Goal: Task Accomplishment & Management: Complete application form

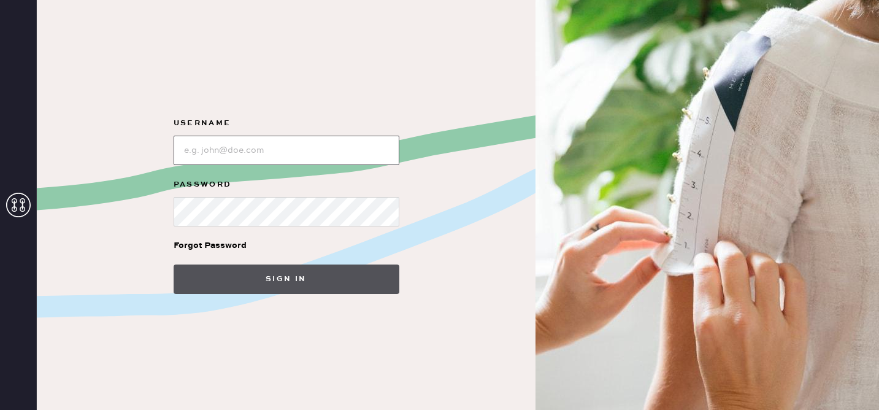
type input "reformationhenderson"
click at [295, 277] on button "Sign in" at bounding box center [287, 278] width 226 height 29
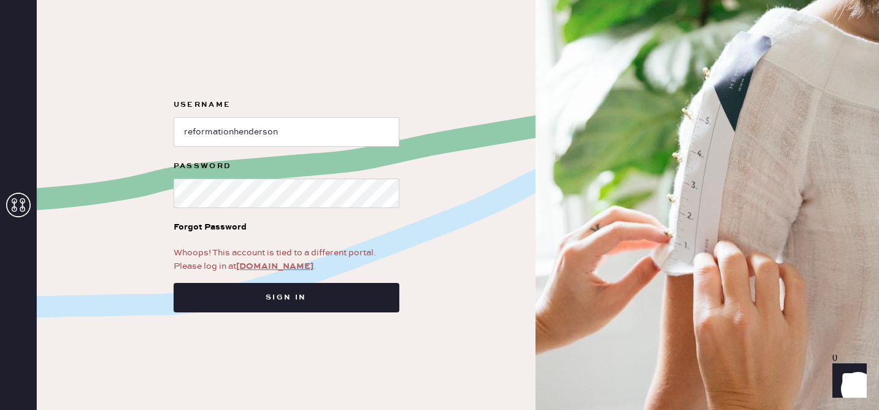
click at [278, 262] on link "app.hemster.co" at bounding box center [274, 266] width 77 height 11
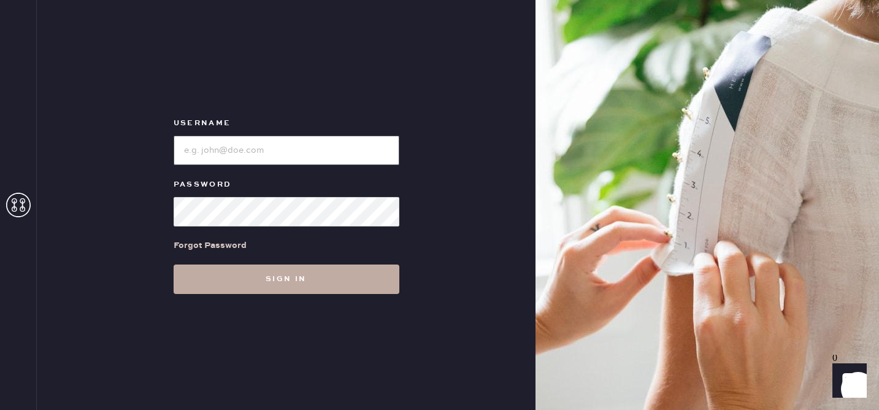
type input "reformationhenderson"
click at [289, 281] on button "Sign in" at bounding box center [287, 278] width 226 height 29
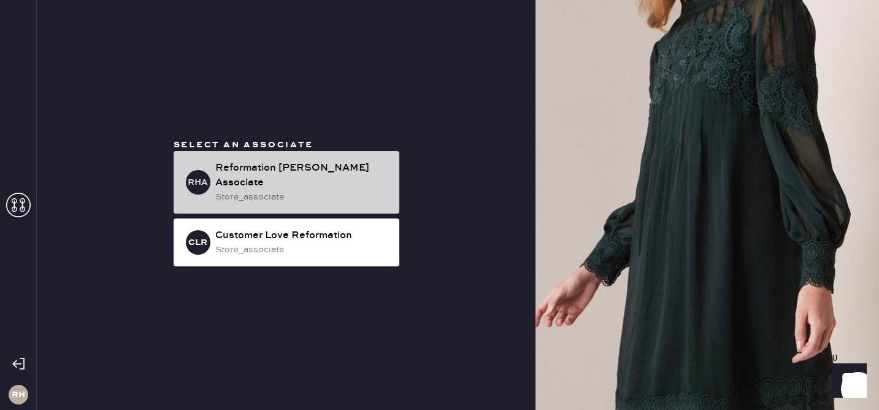
click at [301, 160] on div "RHA Reformation [PERSON_NAME] Associate store_associate" at bounding box center [287, 182] width 226 height 63
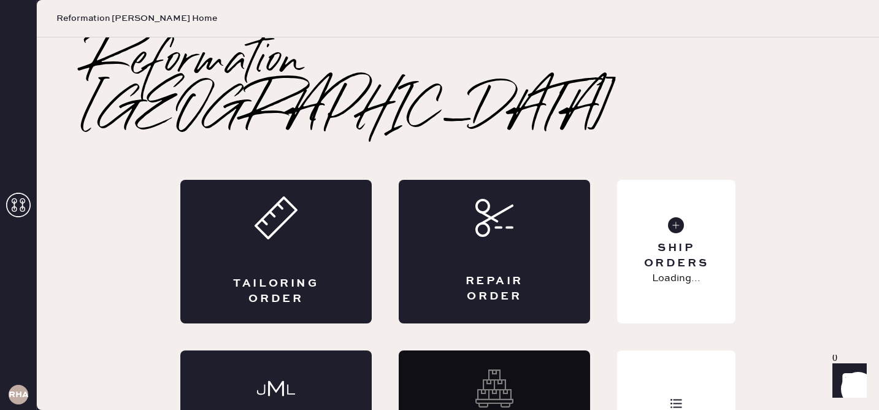
click at [331, 197] on div "Tailoring Order" at bounding box center [275, 252] width 191 height 144
click at [542, 214] on div "Repair Order" at bounding box center [494, 252] width 191 height 144
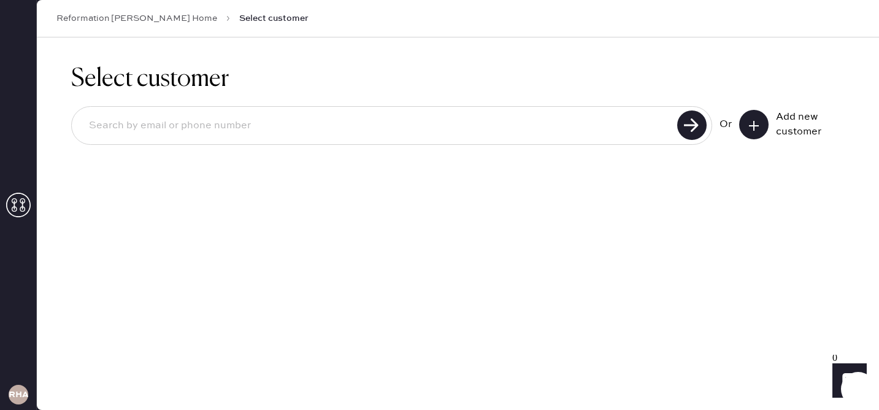
click at [757, 118] on button at bounding box center [753, 124] width 29 height 29
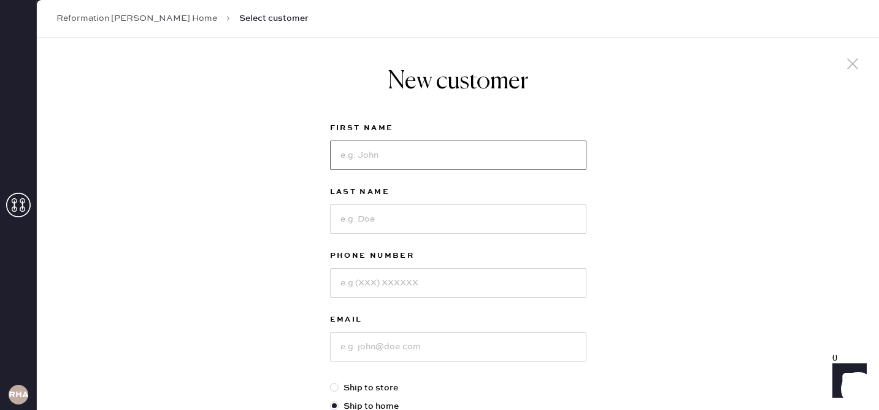
click at [348, 158] on input at bounding box center [458, 154] width 256 height 29
type input "[PERSON_NAME]"
click at [366, 218] on input at bounding box center [458, 218] width 256 height 29
type input "[PERSON_NAME]"
click at [424, 286] on input at bounding box center [458, 282] width 256 height 29
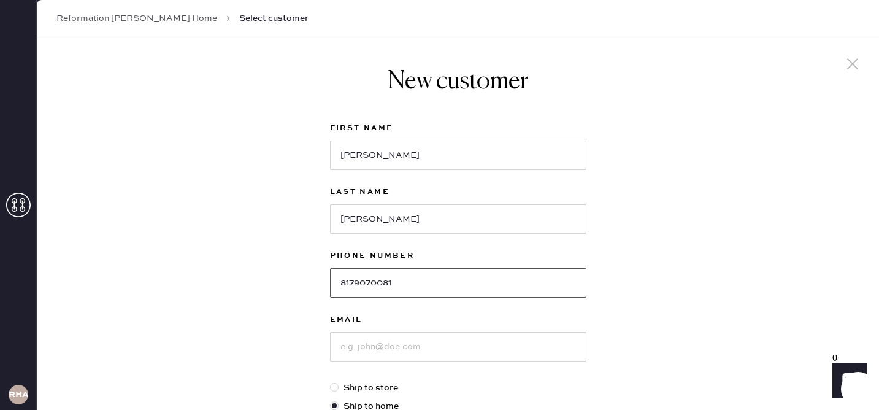
type input "8179070081"
click at [397, 342] on input at bounding box center [458, 346] width 256 height 29
type input "[EMAIL_ADDRESS][PERSON_NAME][DOMAIN_NAME]"
click at [756, 305] on div "New customer First Name [PERSON_NAME] Last Name [PERSON_NAME] Phone Number [PHO…" at bounding box center [458, 417] width 842 height 760
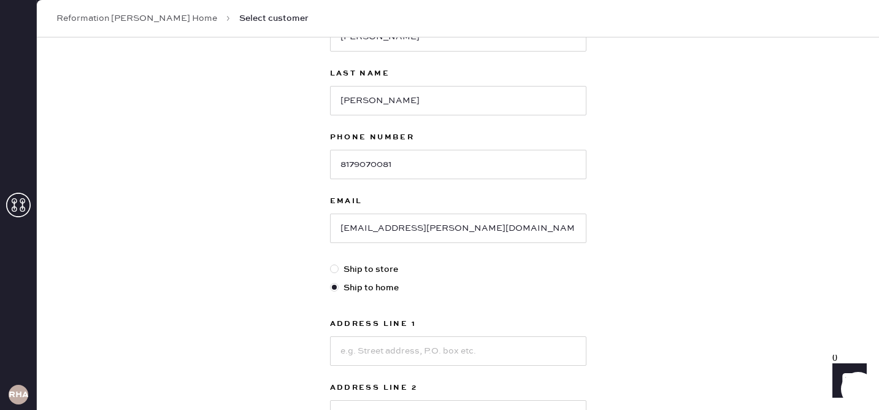
scroll to position [117, 0]
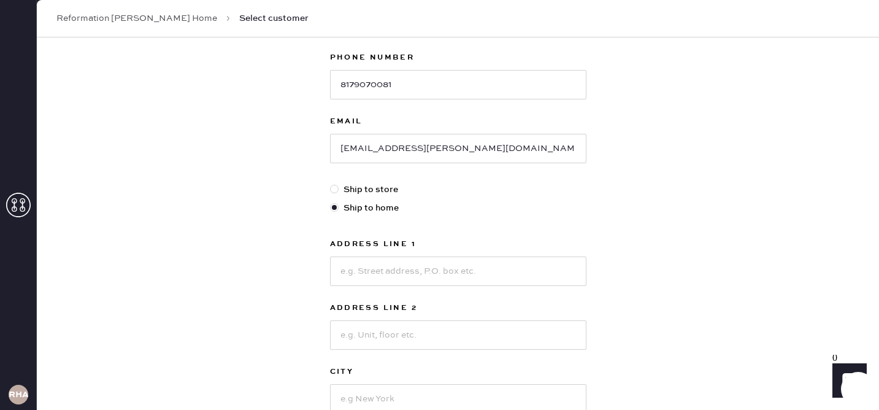
click at [338, 188] on div at bounding box center [336, 189] width 13 height 13
click at [331, 183] on input "Ship to store" at bounding box center [330, 183] width 1 height 1
radio input "true"
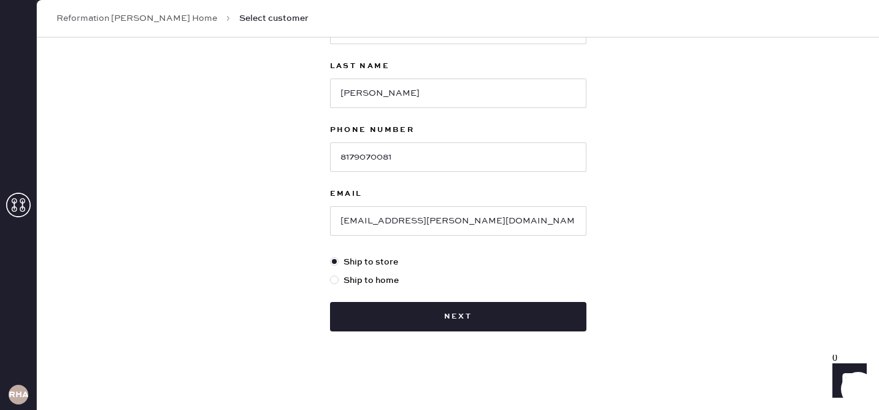
scroll to position [126, 0]
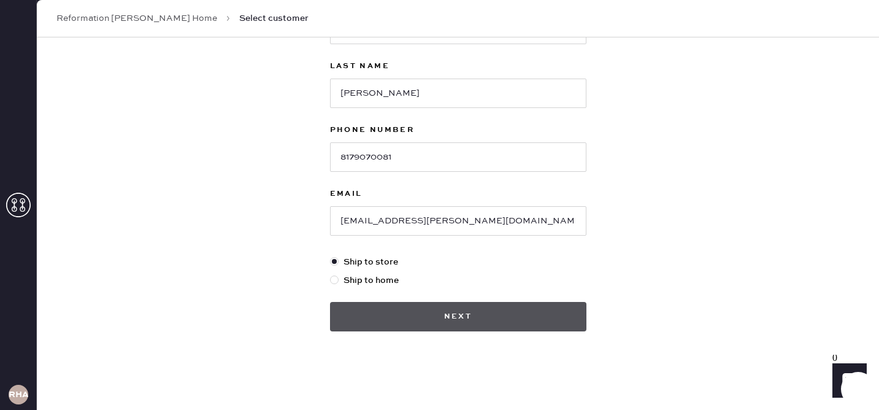
click at [486, 313] on button "Next" at bounding box center [458, 316] width 256 height 29
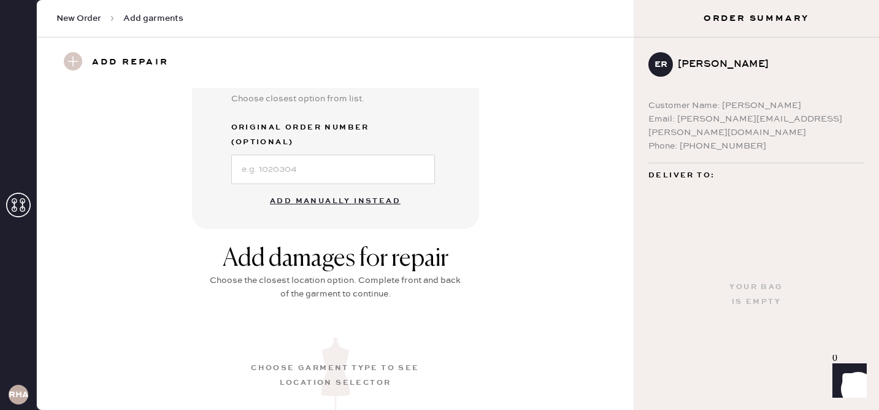
scroll to position [362, 0]
click at [318, 187] on button "Add manually instead" at bounding box center [334, 199] width 145 height 25
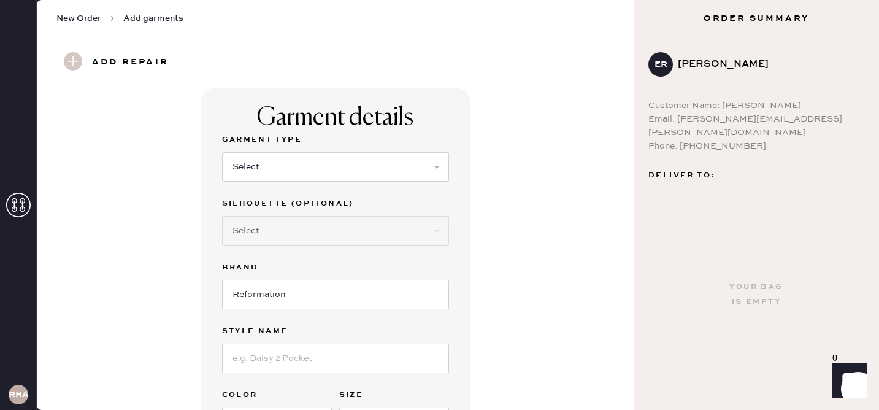
scroll to position [1, 0]
click at [274, 175] on select "Select Basic Skirt Jeans Leggings Pants Shorts Basic Sleeved Dress Basic Sleeve…" at bounding box center [335, 165] width 227 height 29
select select "2"
click at [222, 151] on select "Select Basic Skirt Jeans Leggings Pants Shorts Basic Sleeved Dress Basic Sleeve…" at bounding box center [335, 165] width 227 height 29
click at [283, 235] on select "Select Shorts Cropped Flare Boot Cut Straight Skinny Other" at bounding box center [335, 229] width 227 height 29
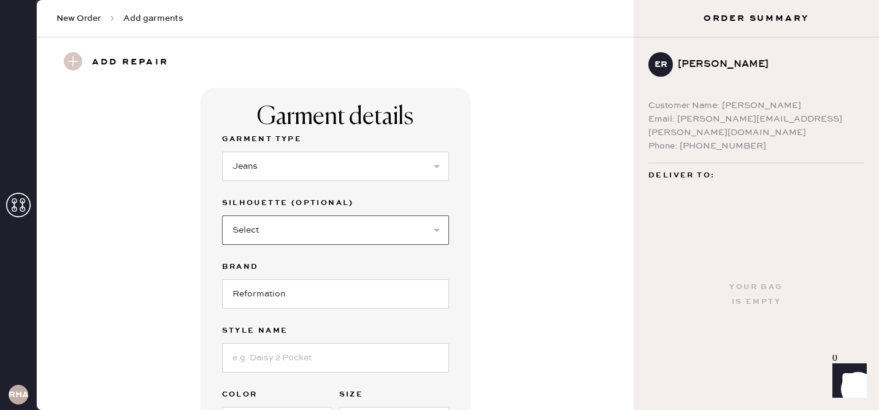
select select "7"
click at [222, 215] on select "Select Shorts Cropped Flare Boot Cut Straight Skinny Other" at bounding box center [335, 229] width 227 height 29
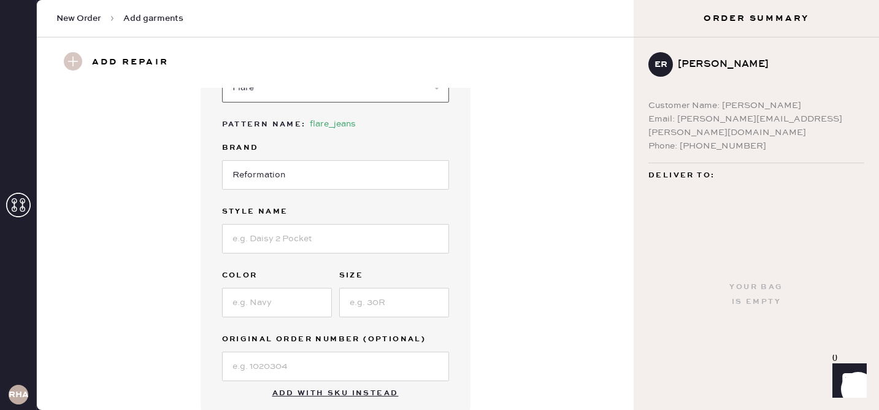
scroll to position [142, 0]
click at [251, 247] on input at bounding box center [335, 238] width 227 height 29
type input "Cary HR wide leg [PERSON_NAME]"
click at [290, 302] on input at bounding box center [277, 302] width 110 height 29
type input "[US_STATE]"
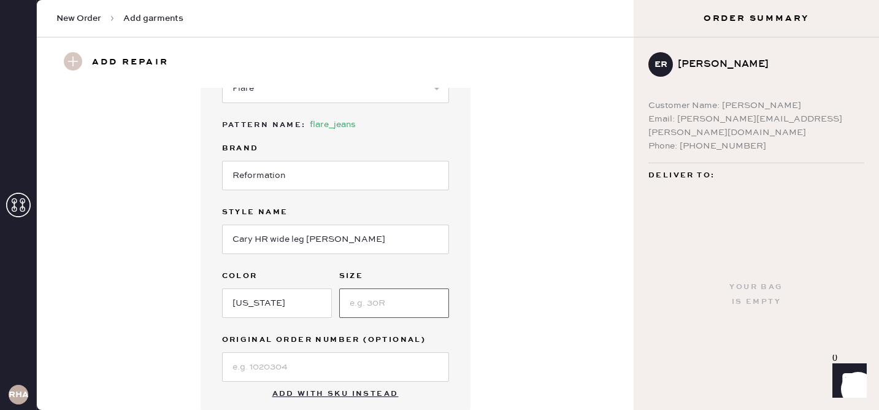
click at [407, 294] on input at bounding box center [394, 302] width 110 height 29
type input "25"
click at [518, 302] on div "Garment details Garment Type Select Basic Skirt Jeans Leggings Pants Shorts Bas…" at bounding box center [335, 183] width 553 height 476
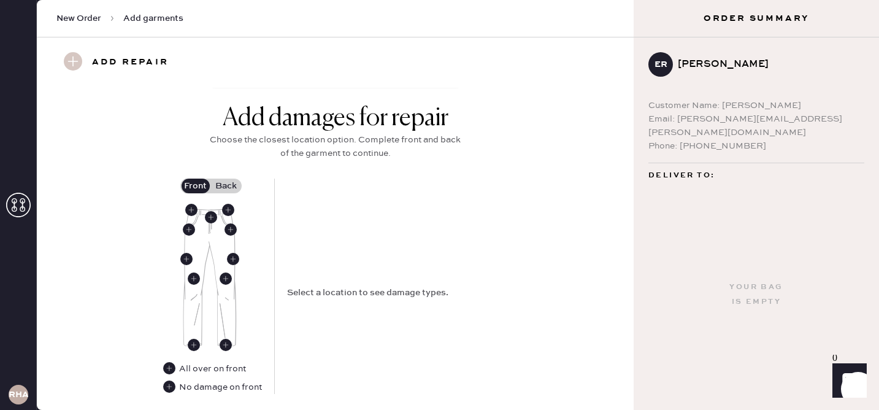
scroll to position [476, 0]
click at [210, 213] on use at bounding box center [211, 216] width 12 height 12
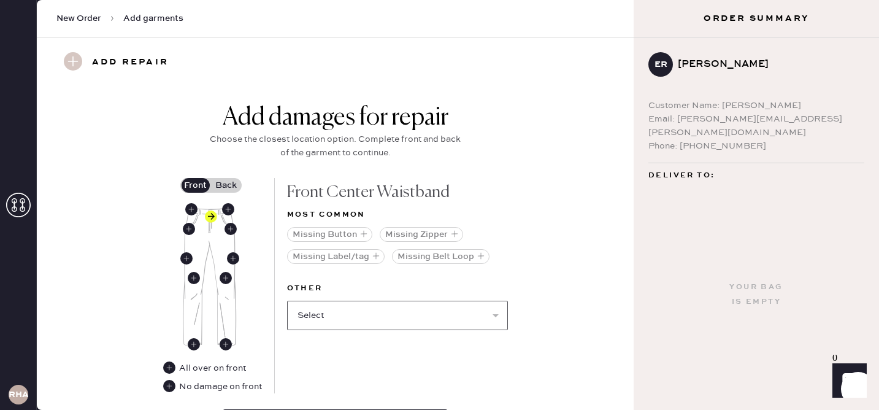
click at [385, 314] on select "Select Broken / Ripped Hem Broken Beads Broken Belt Loop Broken Button Broken E…" at bounding box center [397, 315] width 221 height 29
select select "1740"
click at [287, 301] on select "Select Broken / Ripped Hem Broken Beads Broken Belt Loop Broken Button Broken E…" at bounding box center [397, 315] width 221 height 29
select select
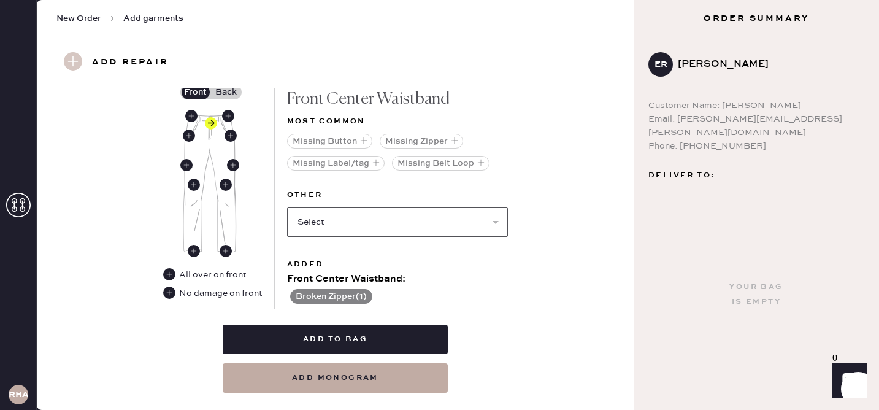
scroll to position [596, 0]
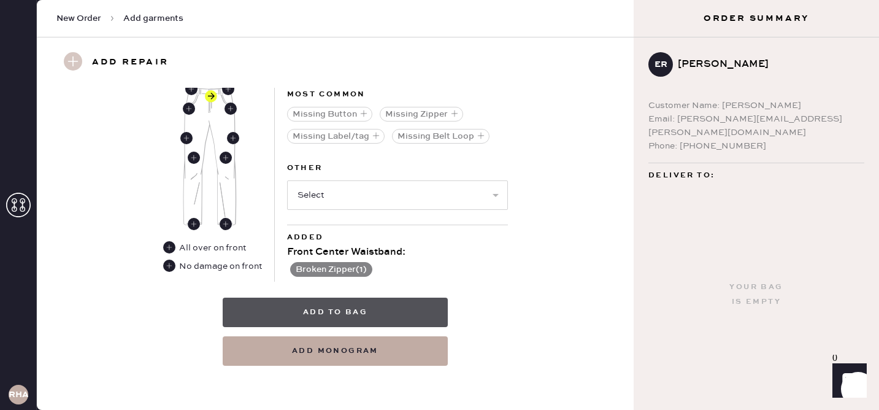
click at [351, 315] on button "Add to bag" at bounding box center [335, 311] width 225 height 29
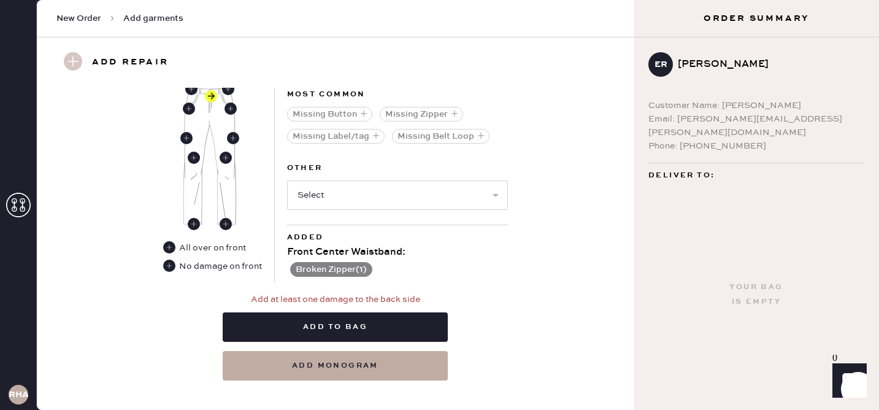
scroll to position [544, 0]
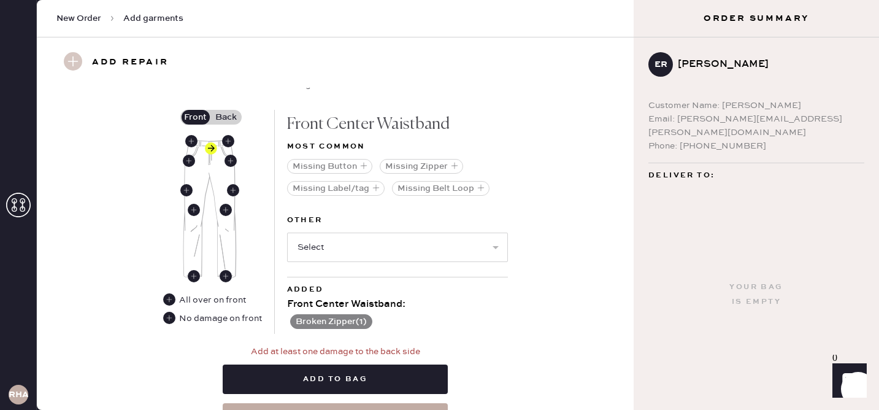
click at [230, 112] on label "Back" at bounding box center [226, 117] width 31 height 15
click at [226, 117] on input "Back" at bounding box center [226, 117] width 0 height 0
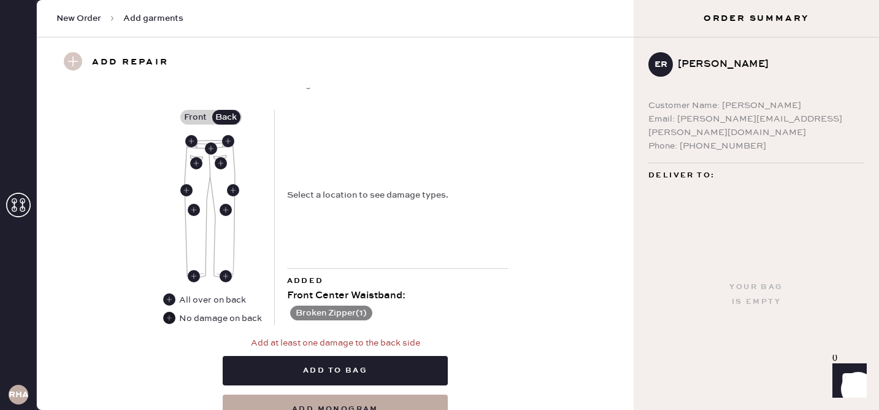
click at [167, 316] on use at bounding box center [169, 318] width 12 height 12
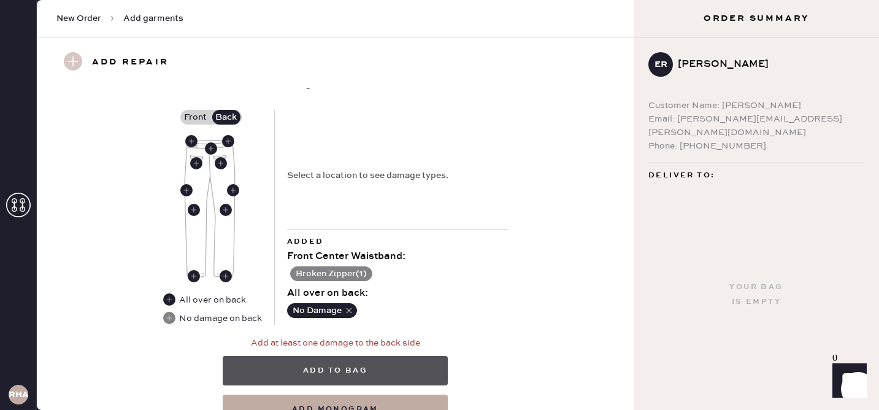
click at [323, 366] on button "Add to bag" at bounding box center [335, 370] width 225 height 29
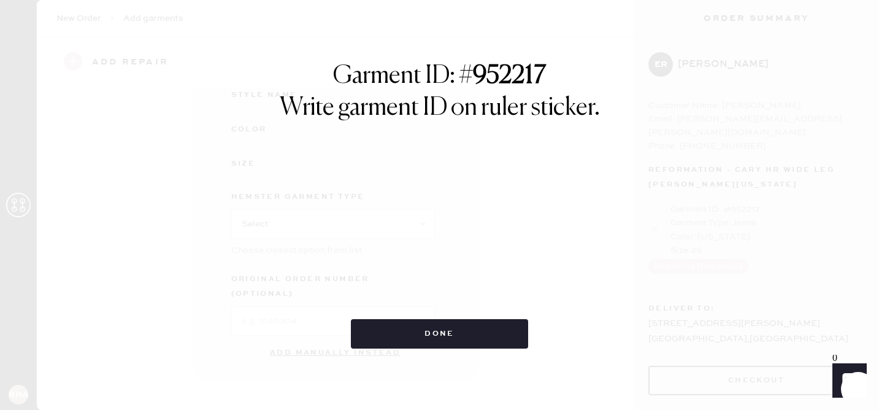
scroll to position [194, 0]
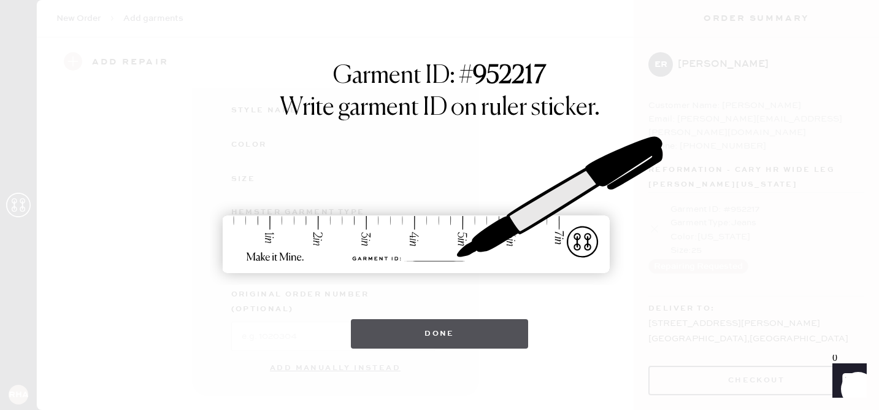
click at [498, 334] on button "Done" at bounding box center [439, 333] width 177 height 29
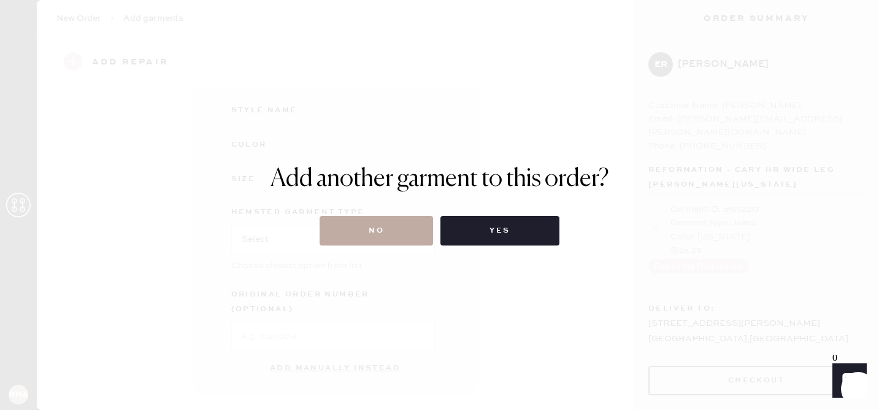
click at [400, 223] on button "No" at bounding box center [376, 230] width 113 height 29
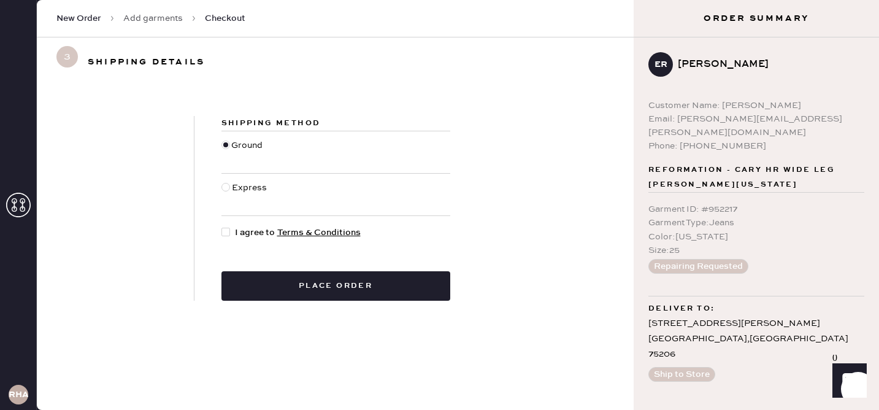
click at [227, 237] on div at bounding box center [227, 232] width 13 height 13
click at [222, 226] on input "I agree to Terms & Conditions" at bounding box center [221, 226] width 1 height 1
checkbox input "true"
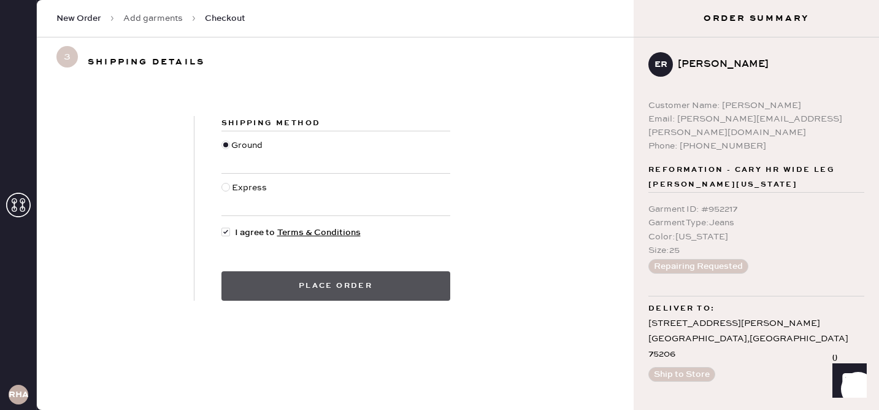
click at [304, 291] on button "Place order" at bounding box center [335, 285] width 229 height 29
